Goal: Task Accomplishment & Management: Manage account settings

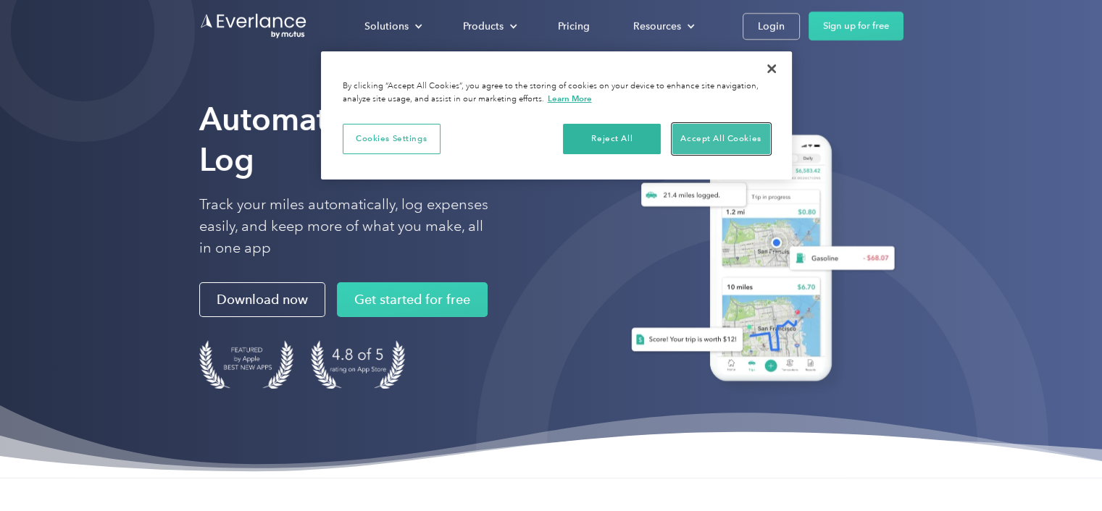
click at [726, 138] on button "Accept All Cookies" at bounding box center [721, 139] width 98 height 30
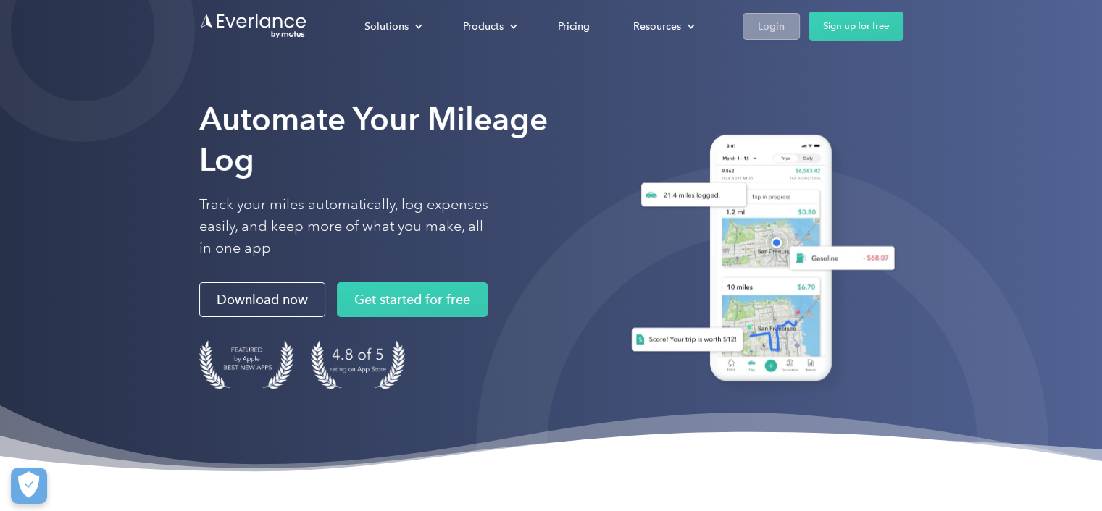
click at [764, 20] on div "Login" at bounding box center [771, 26] width 27 height 18
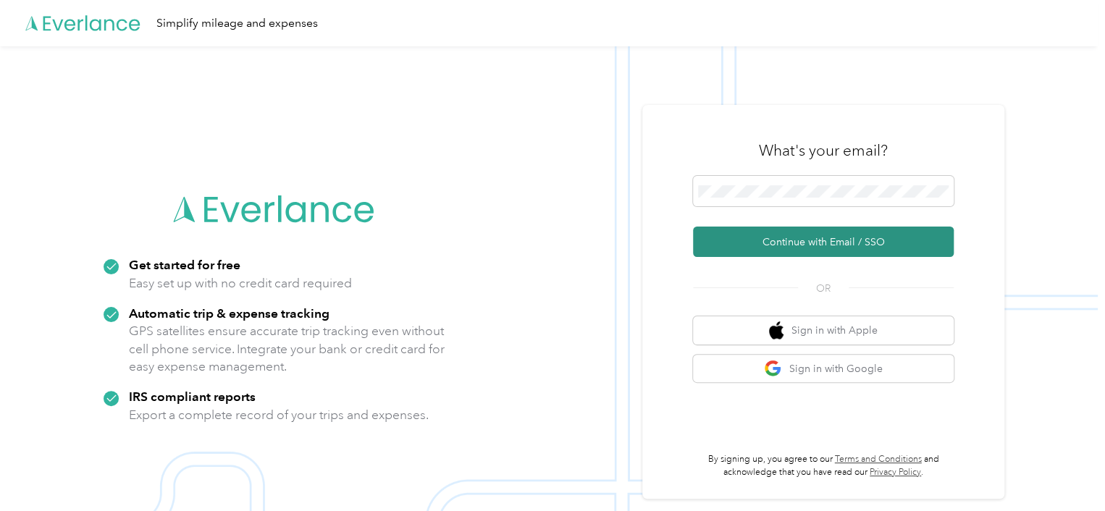
click at [779, 240] on button "Continue with Email / SSO" at bounding box center [823, 242] width 261 height 30
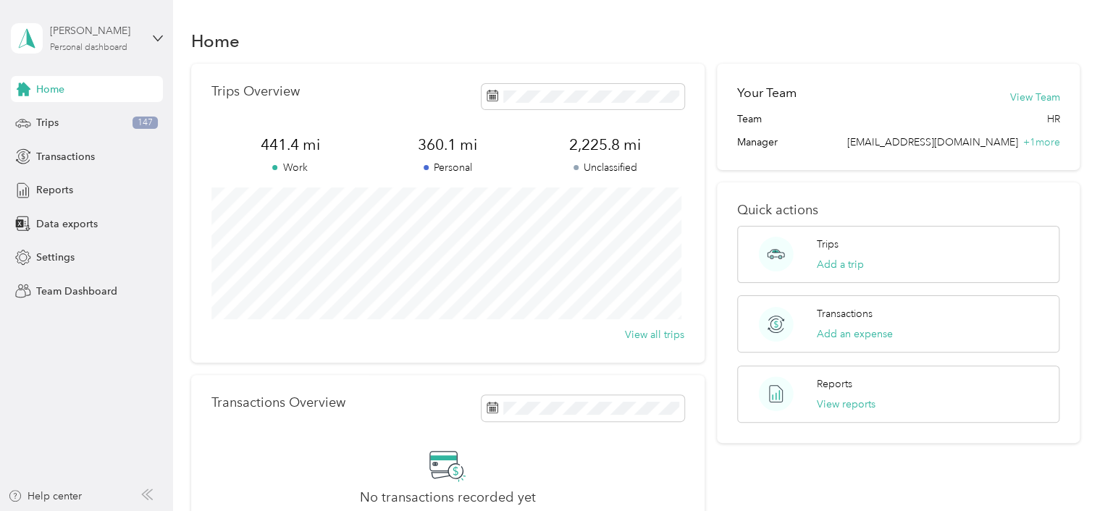
click at [75, 44] on div "Personal dashboard" at bounding box center [89, 47] width 78 height 9
click at [80, 120] on div "Team dashboard" at bounding box center [62, 117] width 78 height 15
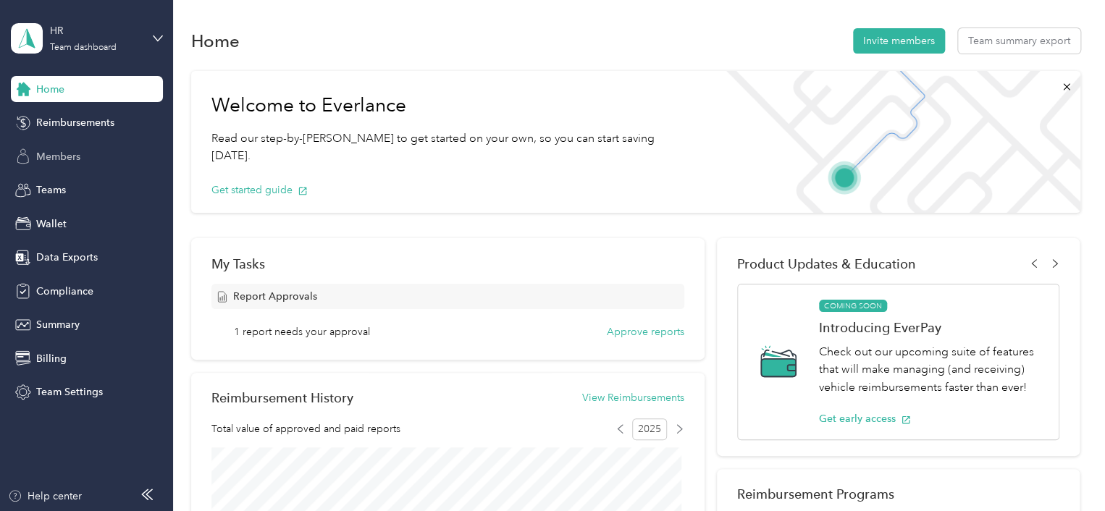
click at [51, 153] on span "Members" at bounding box center [58, 156] width 44 height 15
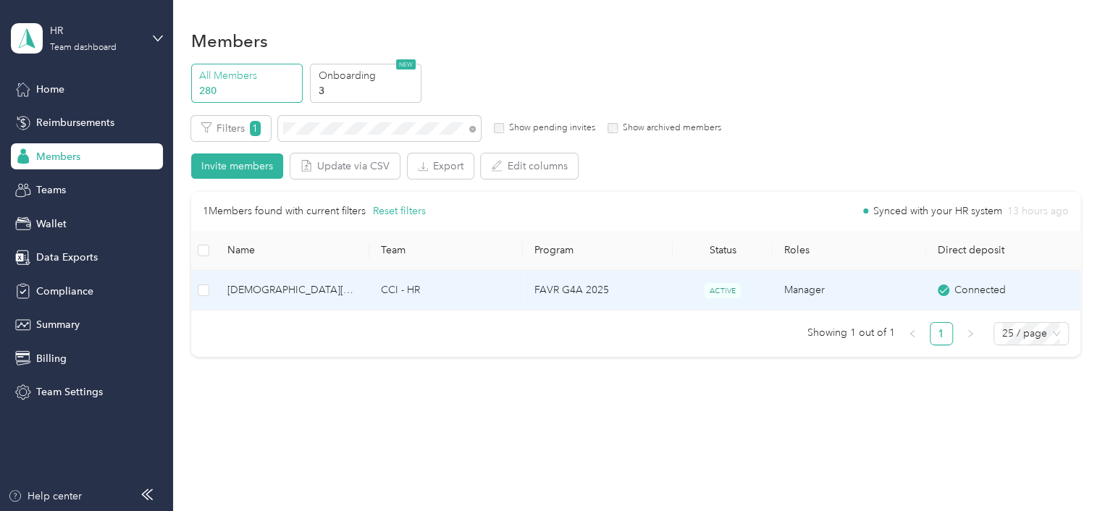
click at [258, 290] on span "Kristen Hoefler" at bounding box center [292, 290] width 130 height 16
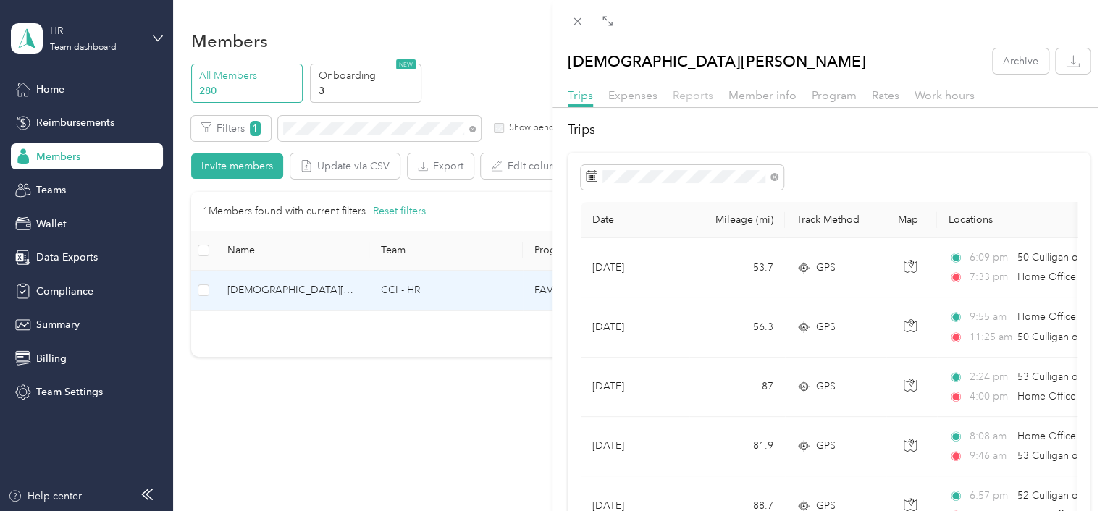
click at [690, 92] on span "Reports" at bounding box center [693, 95] width 41 height 14
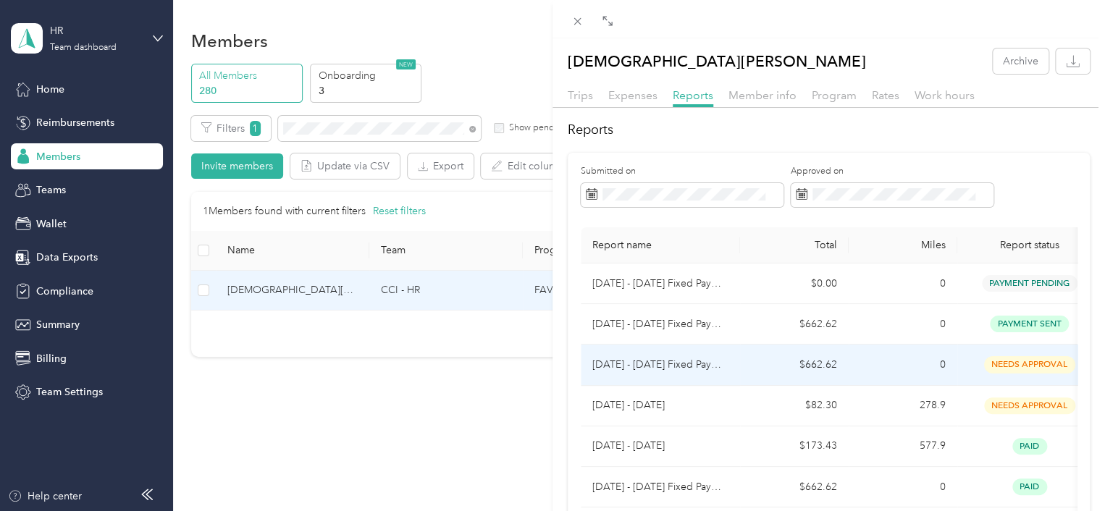
scroll to position [72, 0]
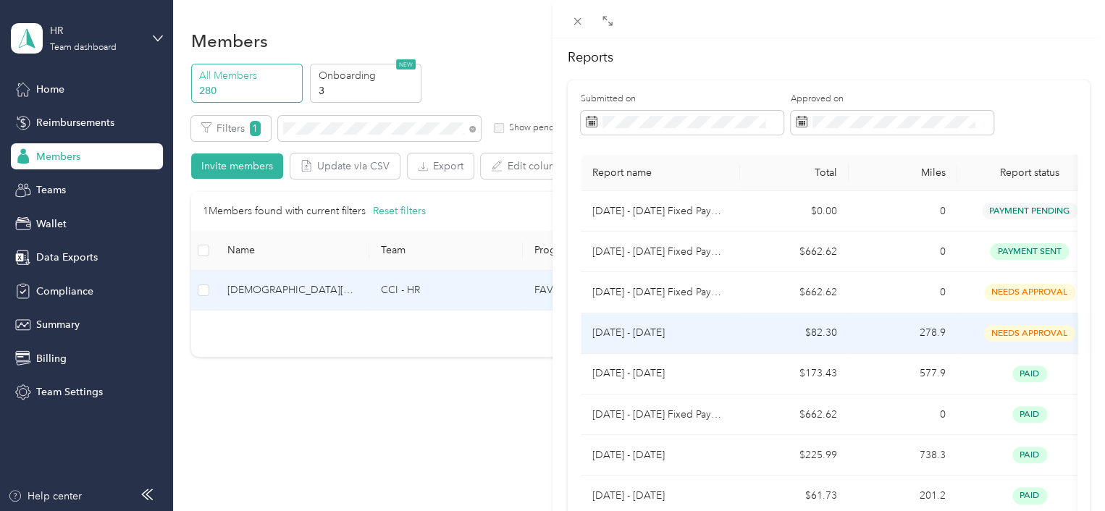
click at [639, 331] on p "Aug 1 - 31, 2025" at bounding box center [661, 333] width 136 height 16
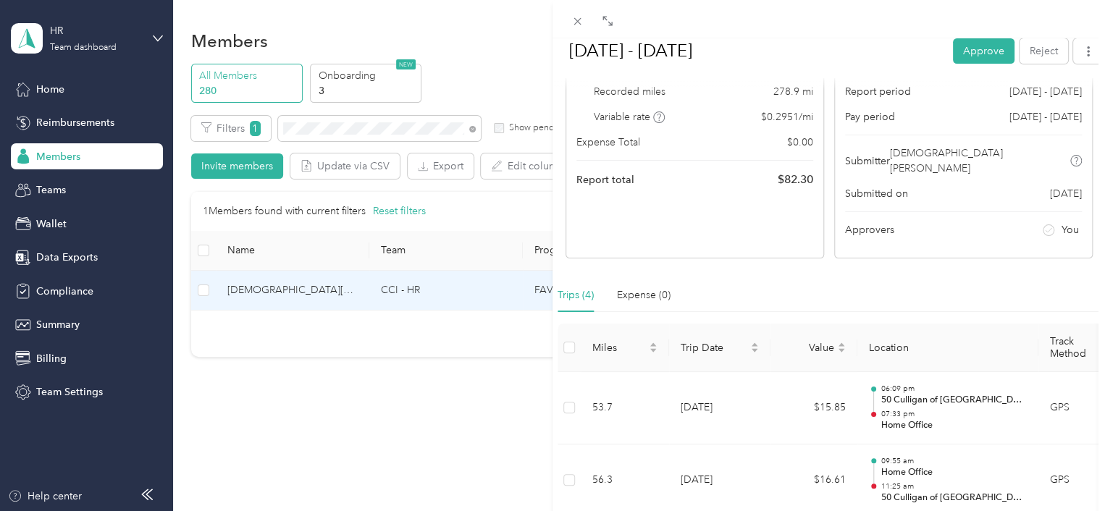
scroll to position [0, 0]
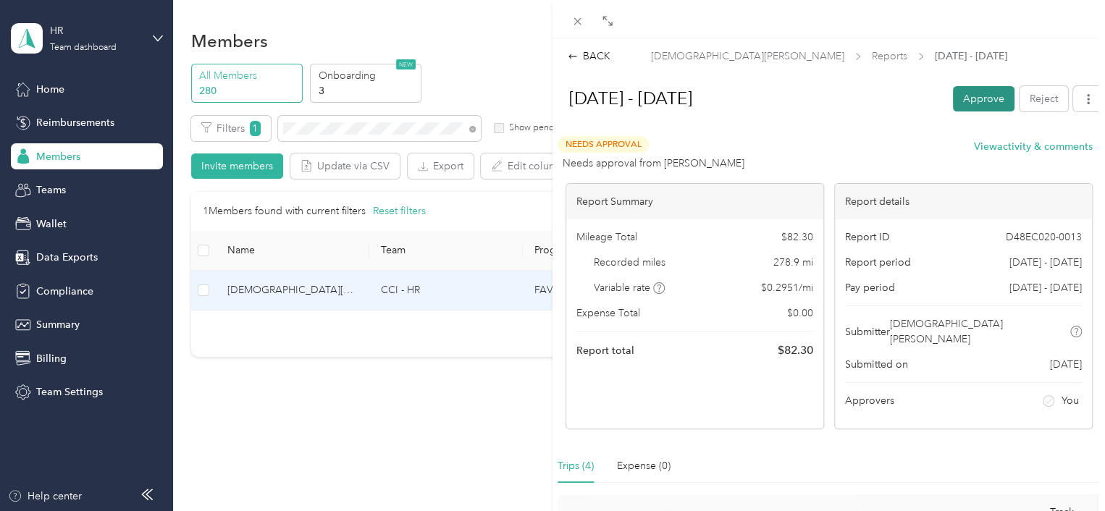
click at [965, 100] on button "Approve" at bounding box center [984, 98] width 62 height 25
